Goal: Information Seeking & Learning: Find specific fact

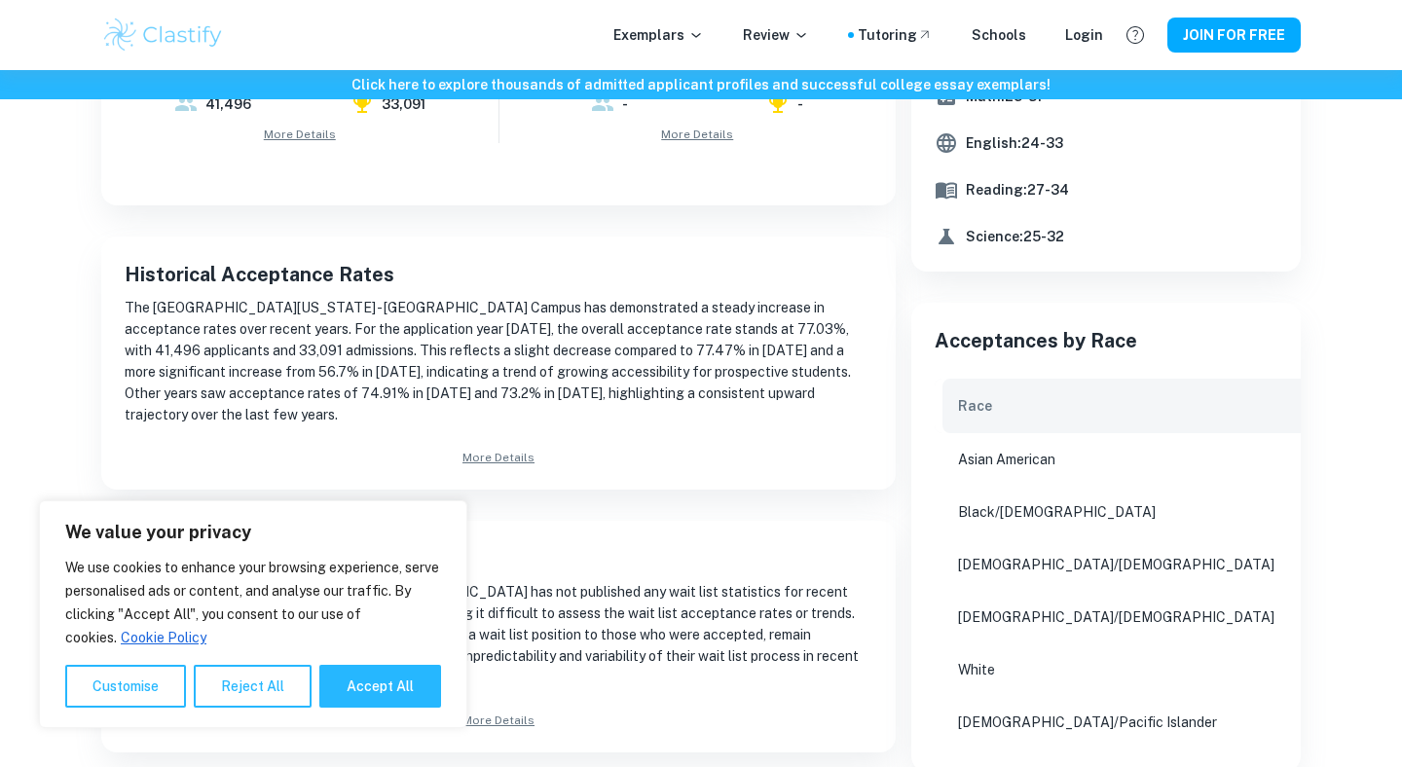
scroll to position [882, 0]
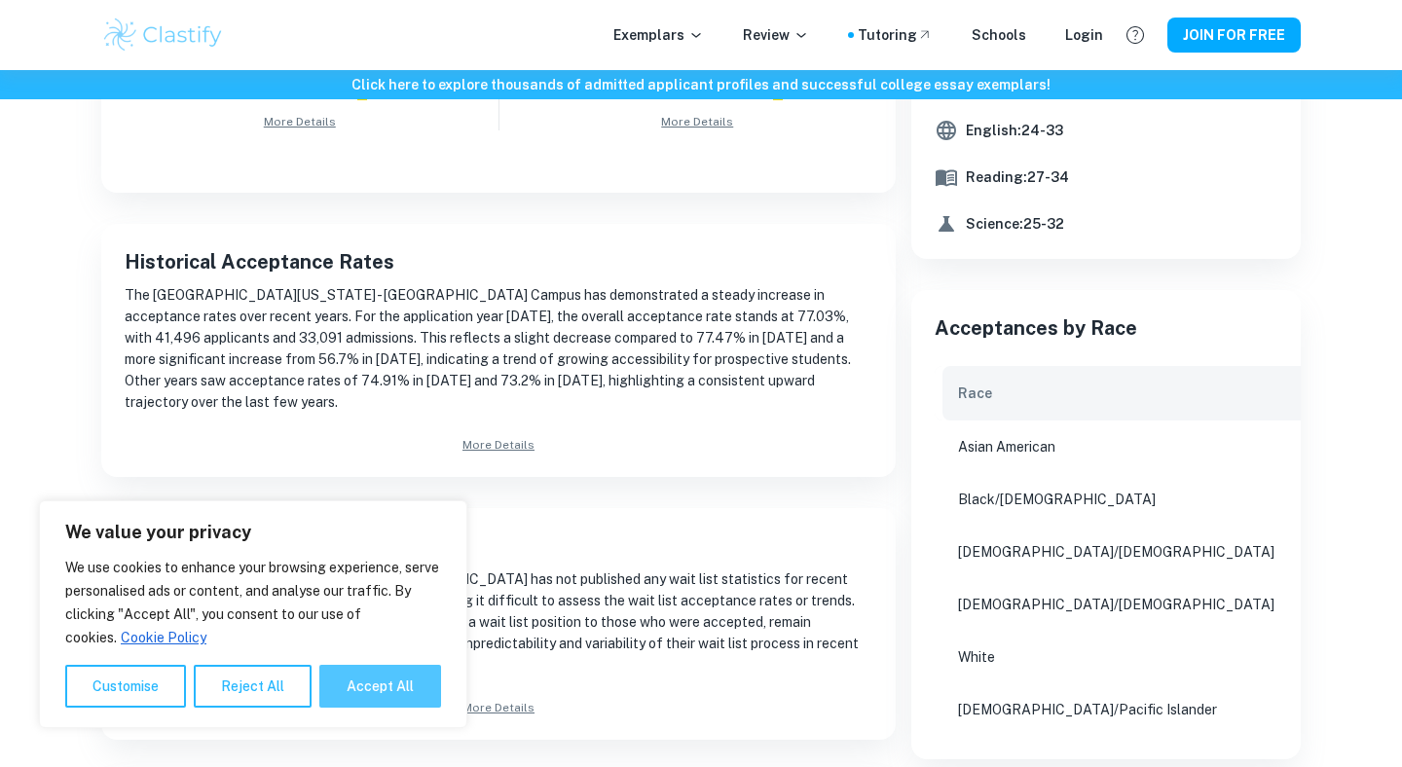
click at [341, 689] on button "Accept All" at bounding box center [380, 686] width 122 height 43
checkbox input "true"
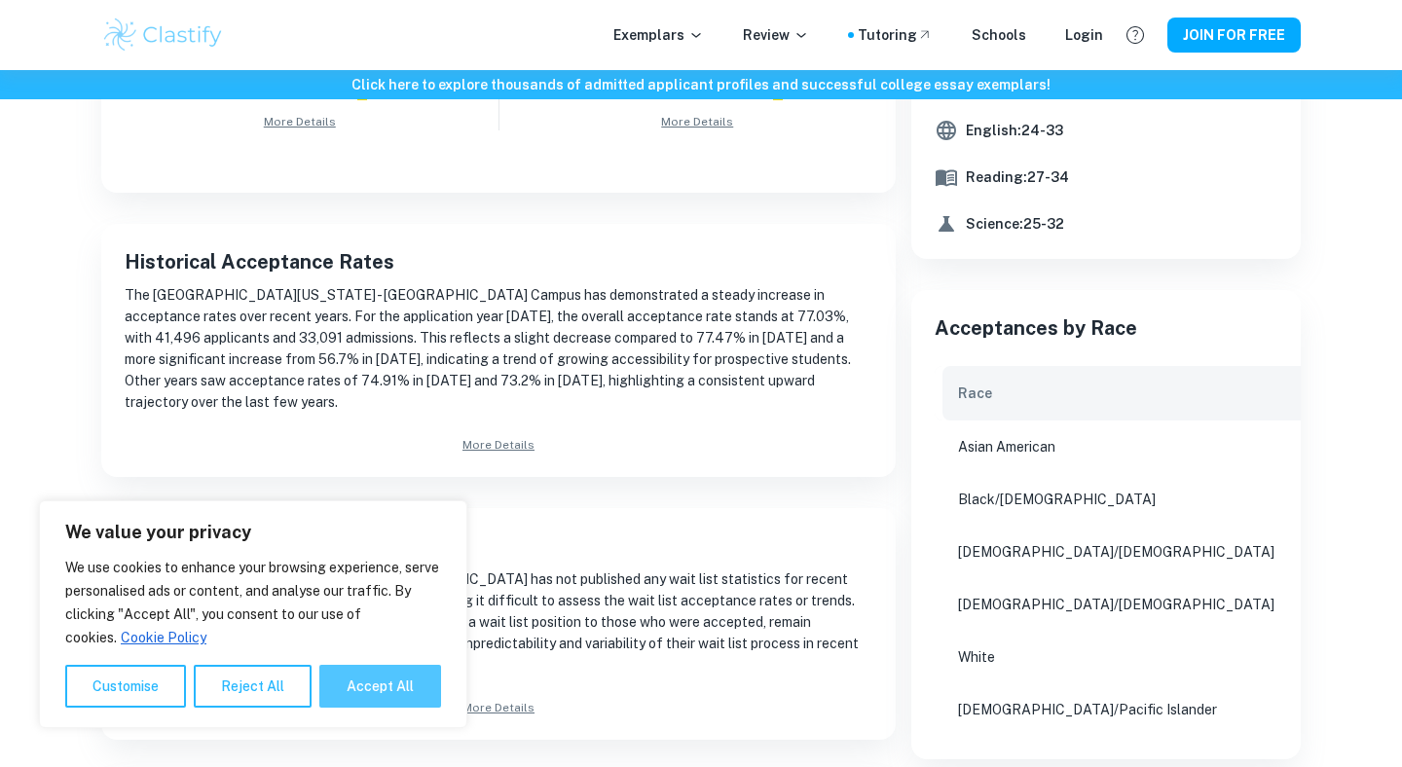
checkbox input "true"
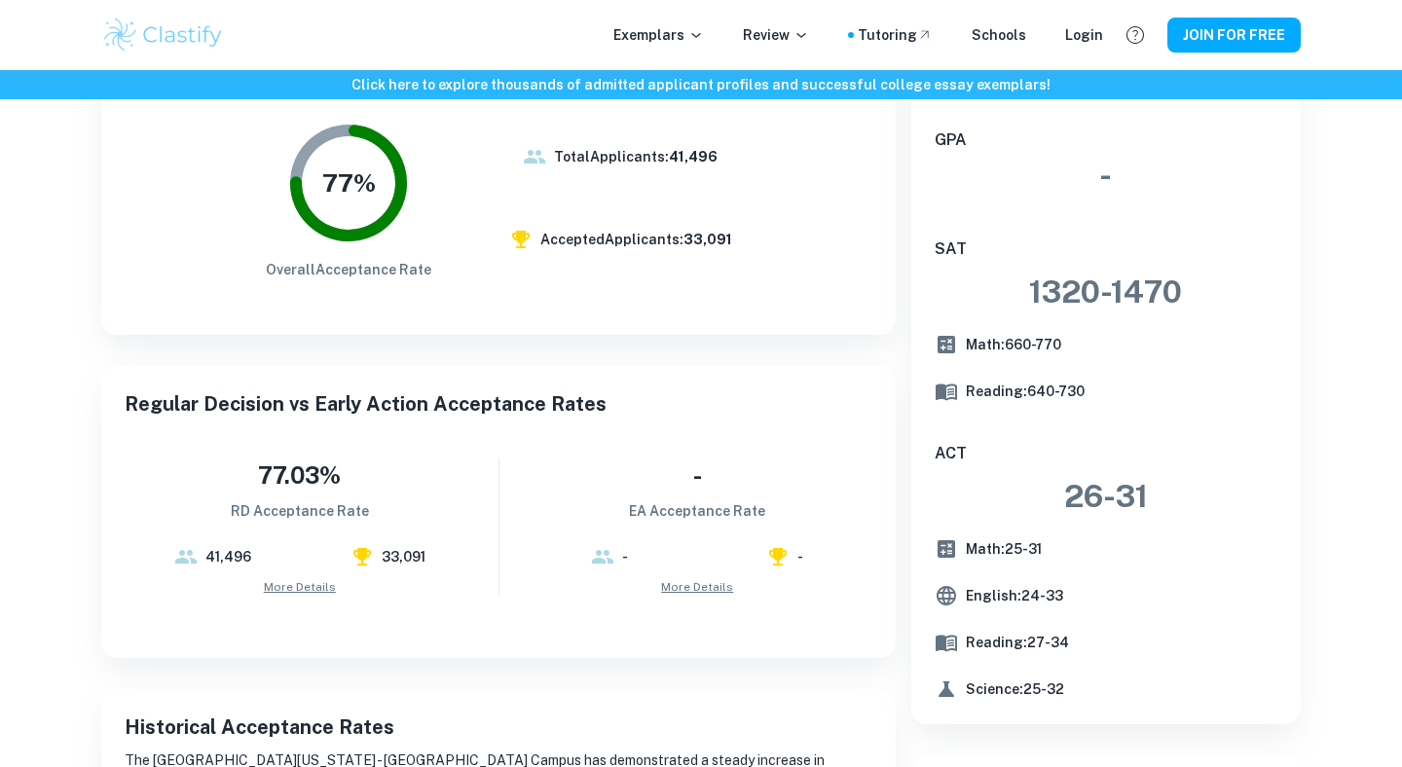
scroll to position [0, 0]
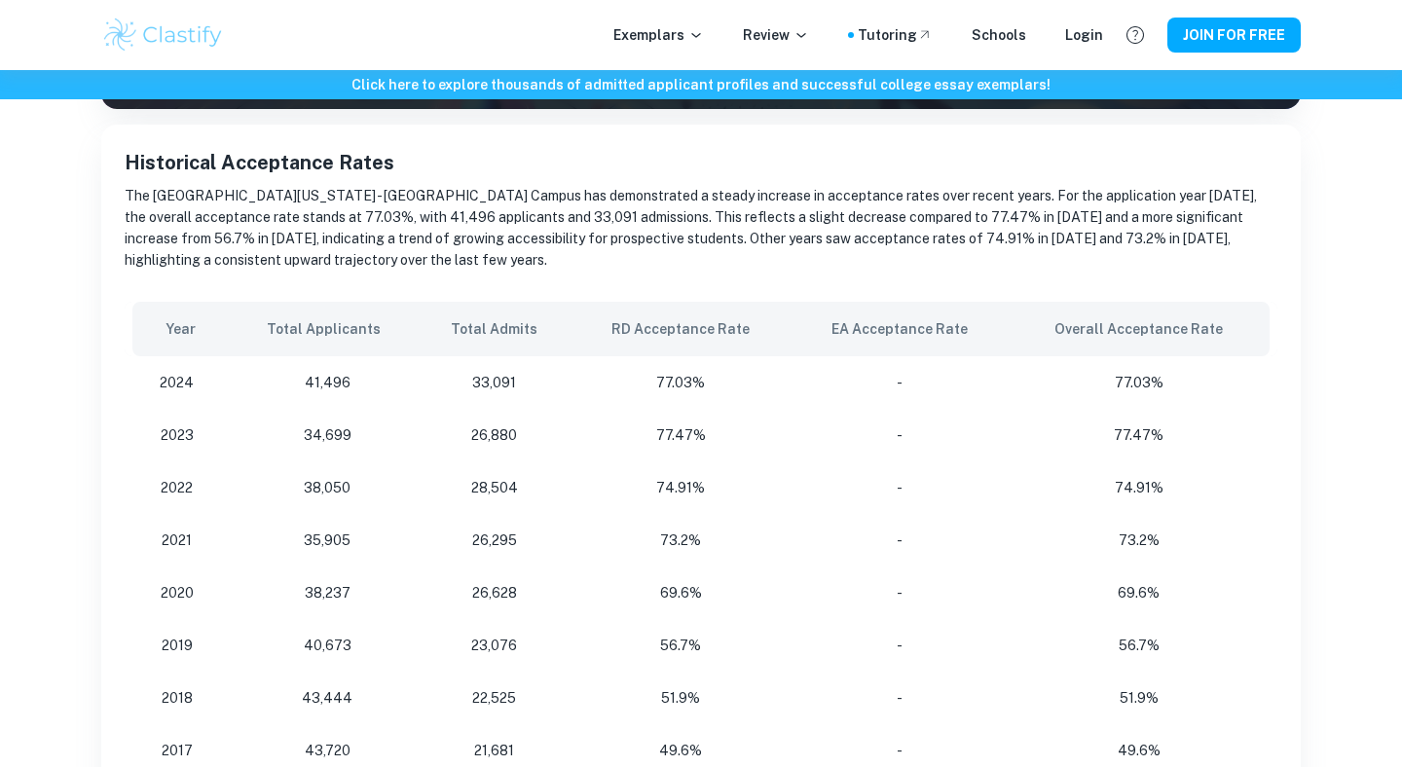
scroll to position [279, 0]
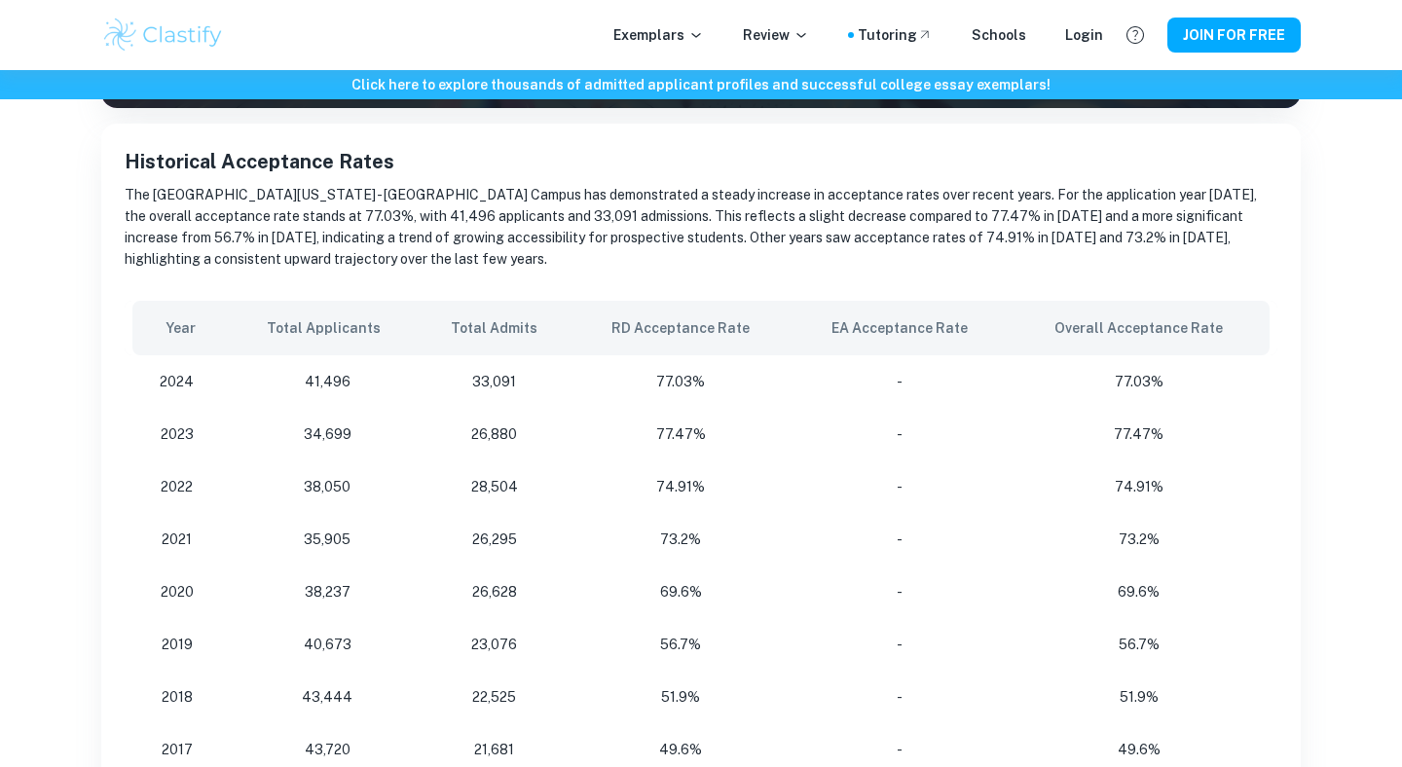
click at [999, 380] on td "-" at bounding box center [898, 381] width 217 height 53
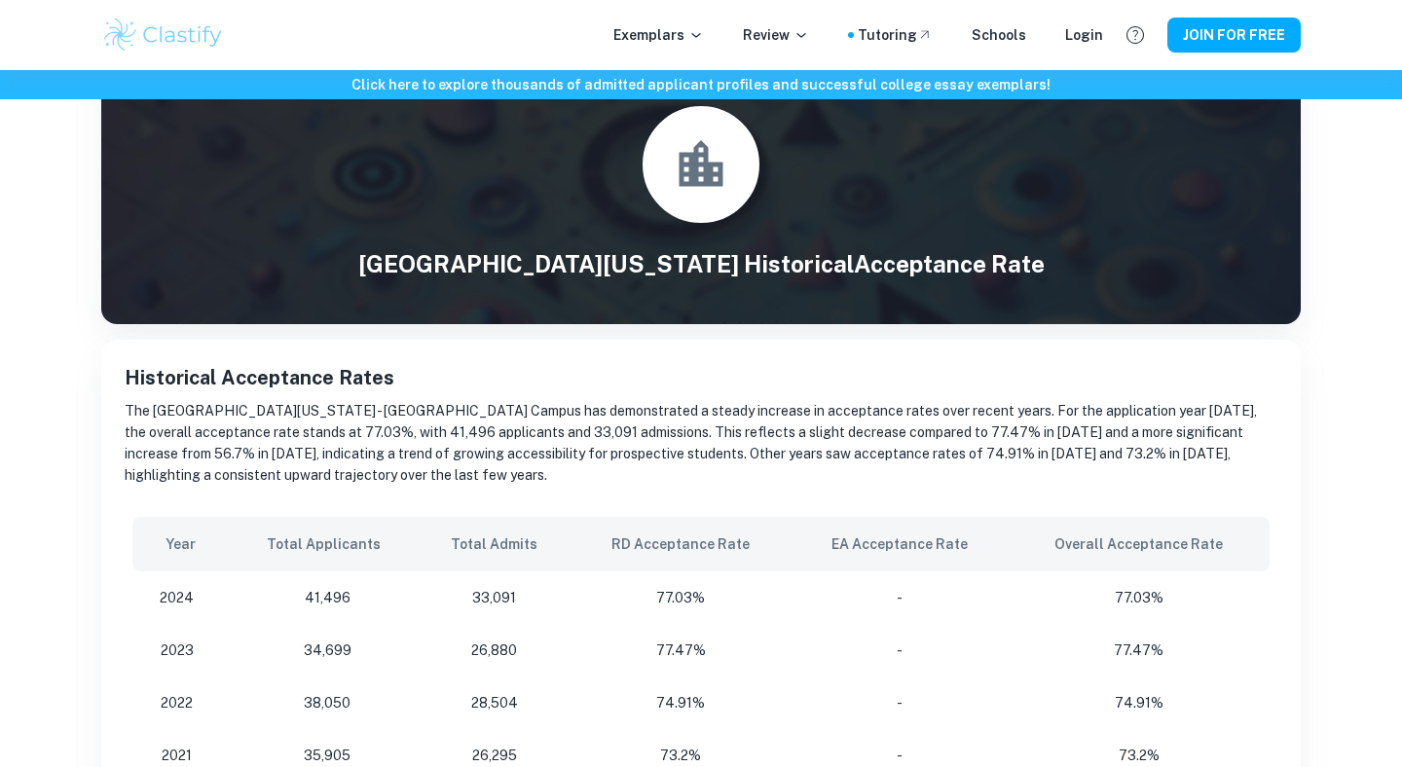
scroll to position [0, 0]
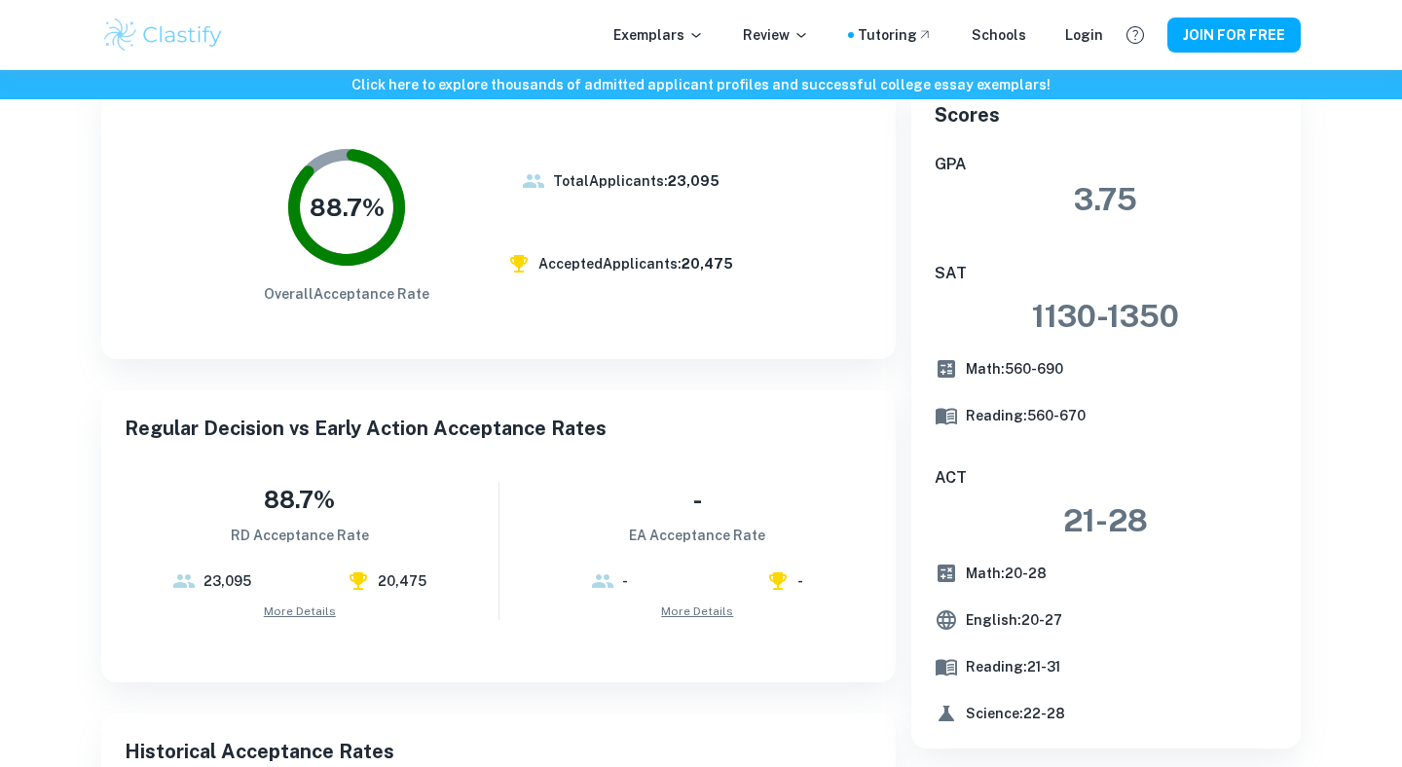
scroll to position [387, 0]
